Goal: Navigation & Orientation: Find specific page/section

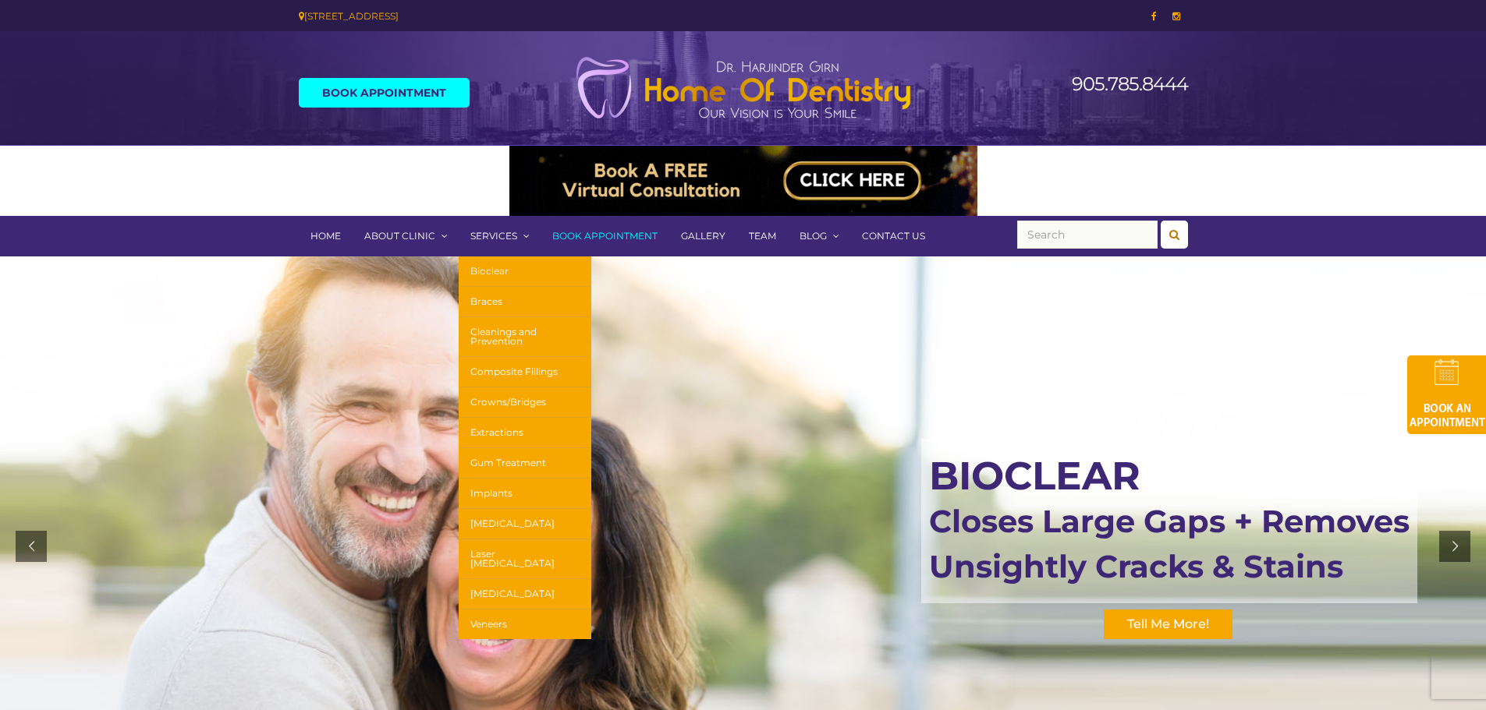
click at [487, 273] on link "Bioclear" at bounding box center [525, 272] width 133 height 30
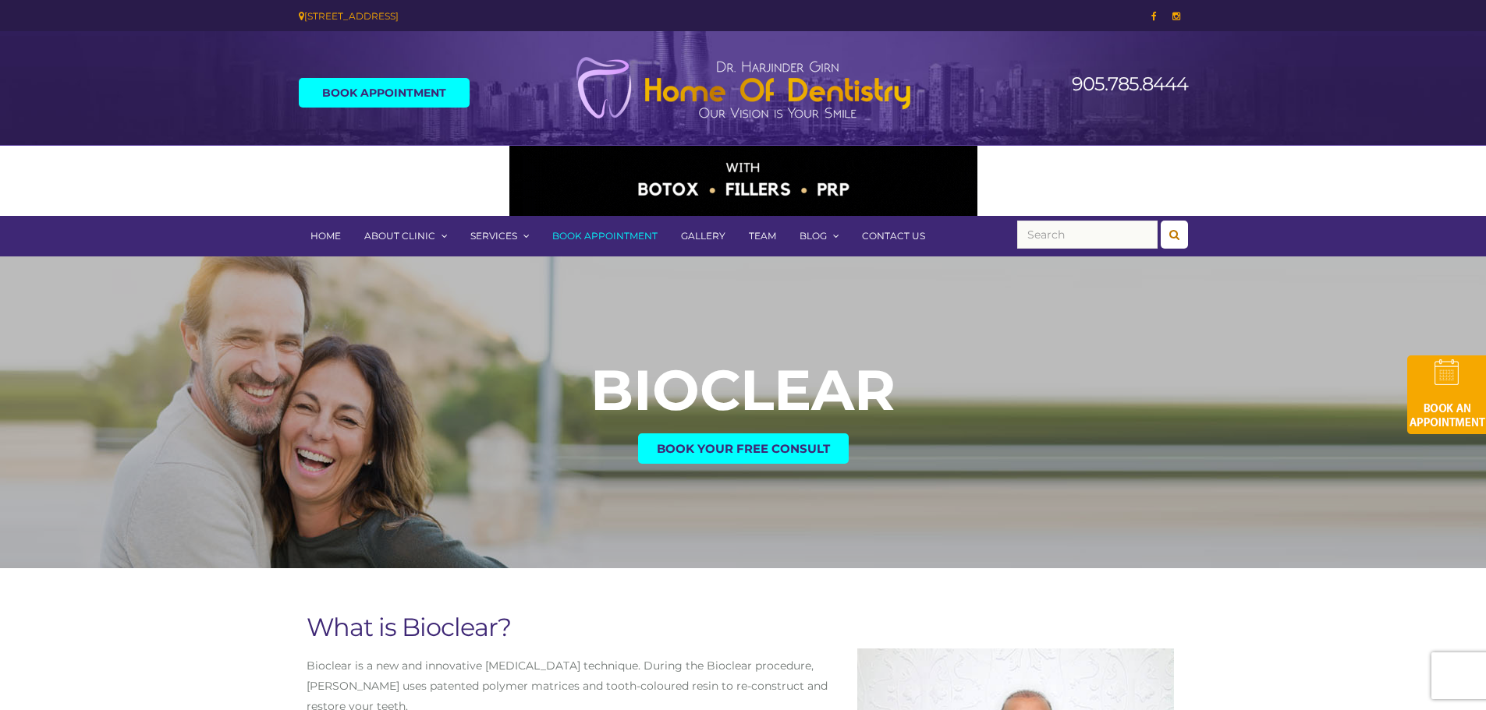
click at [313, 233] on link "Home" at bounding box center [326, 236] width 54 height 41
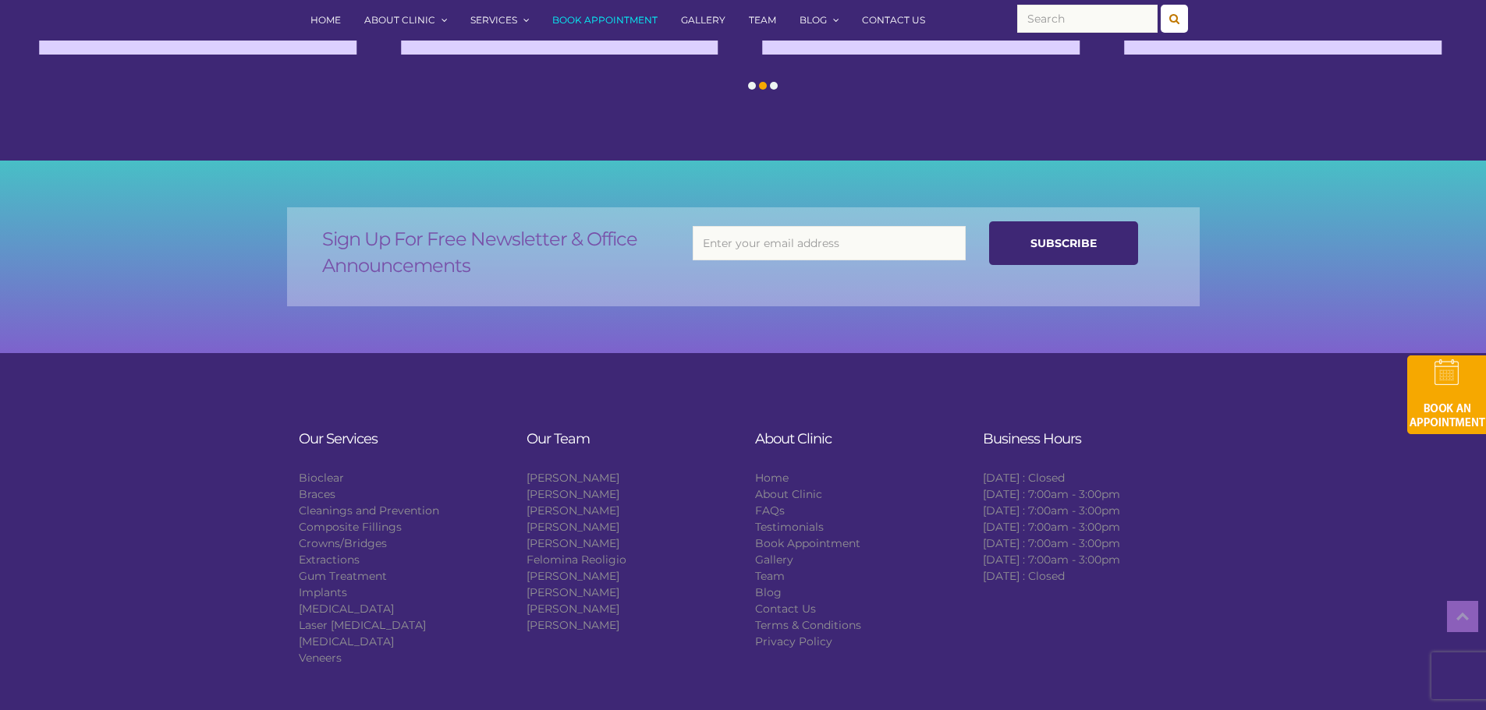
scroll to position [2391, 0]
